Goal: Information Seeking & Learning: Find contact information

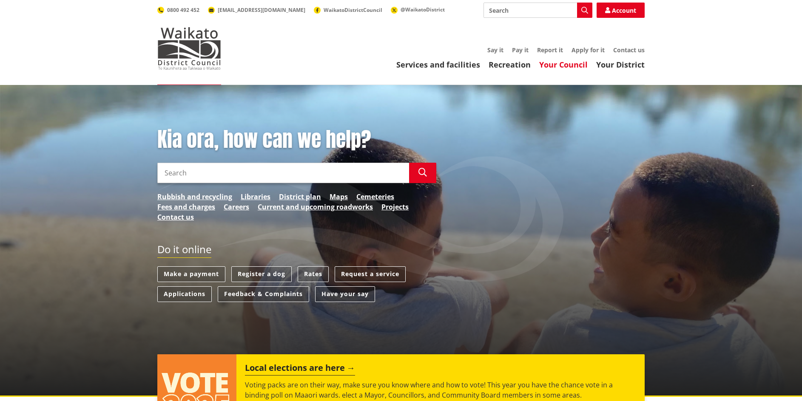
click at [560, 64] on link "Your Council" at bounding box center [563, 65] width 48 height 10
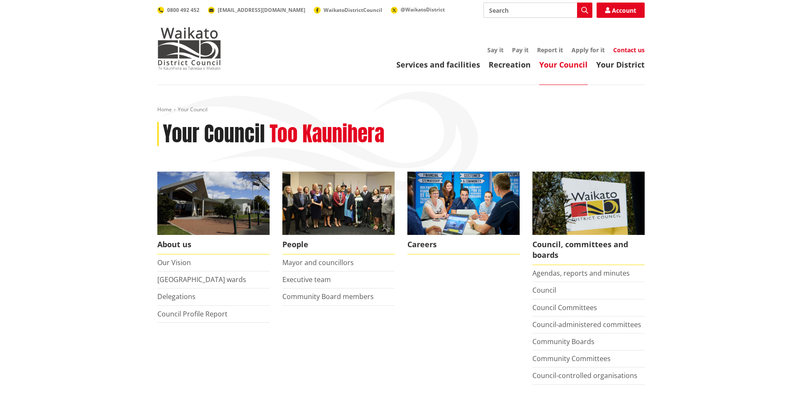
click at [631, 49] on link "Contact us" at bounding box center [628, 50] width 31 height 8
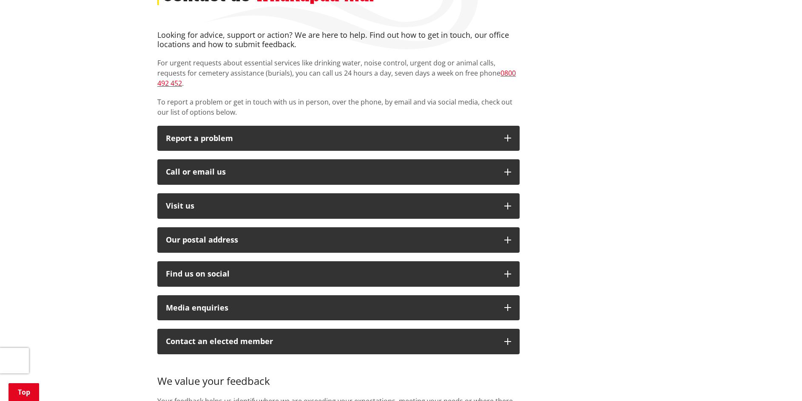
scroll to position [170, 0]
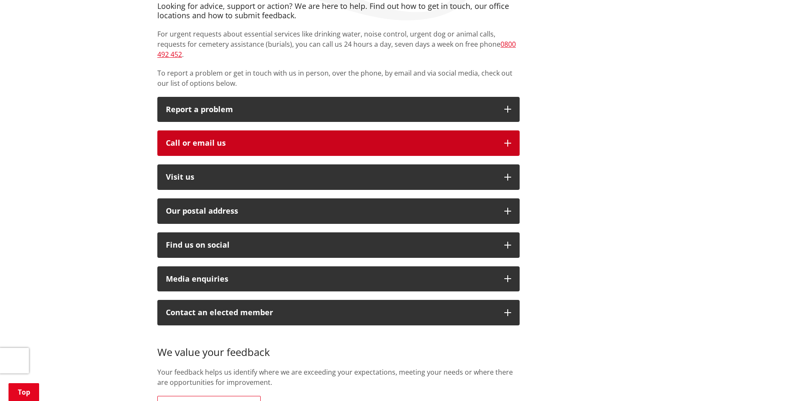
click at [194, 139] on div "Call or email us" at bounding box center [331, 143] width 330 height 9
